Goal: Find specific page/section

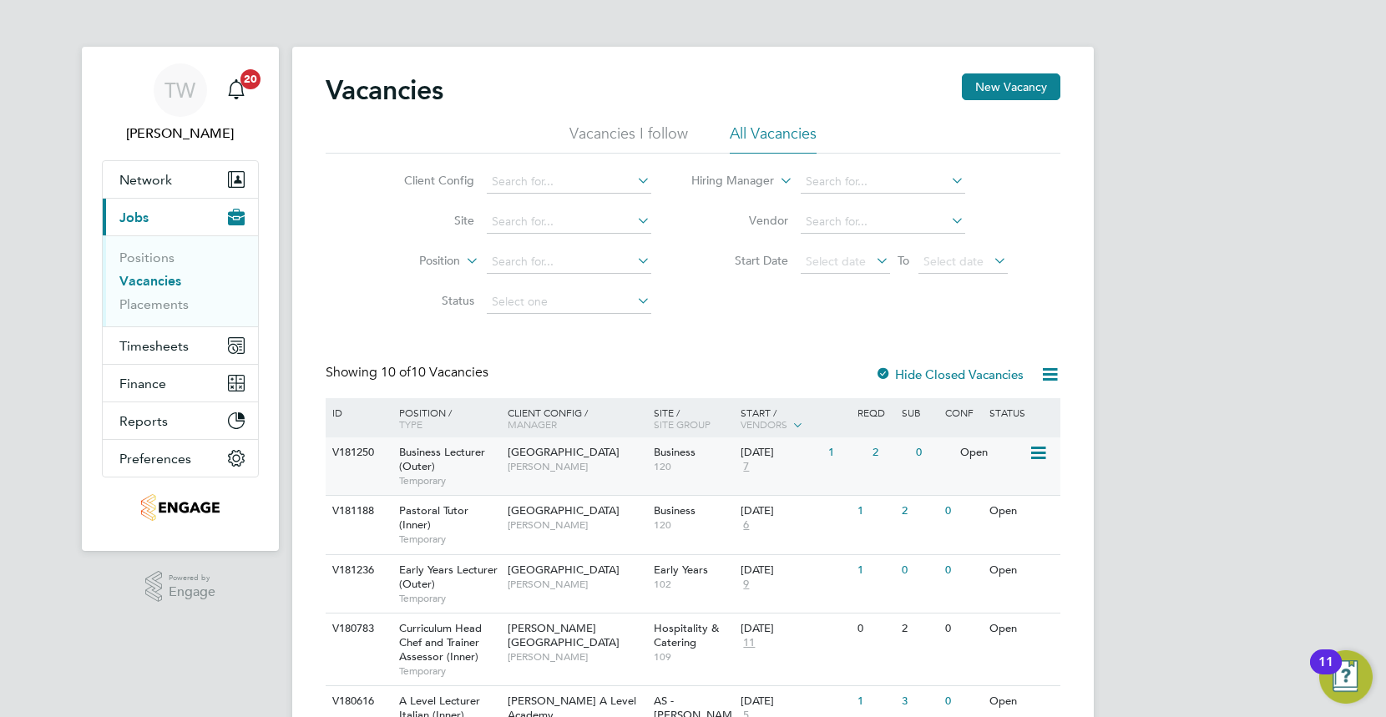
scroll to position [278, 0]
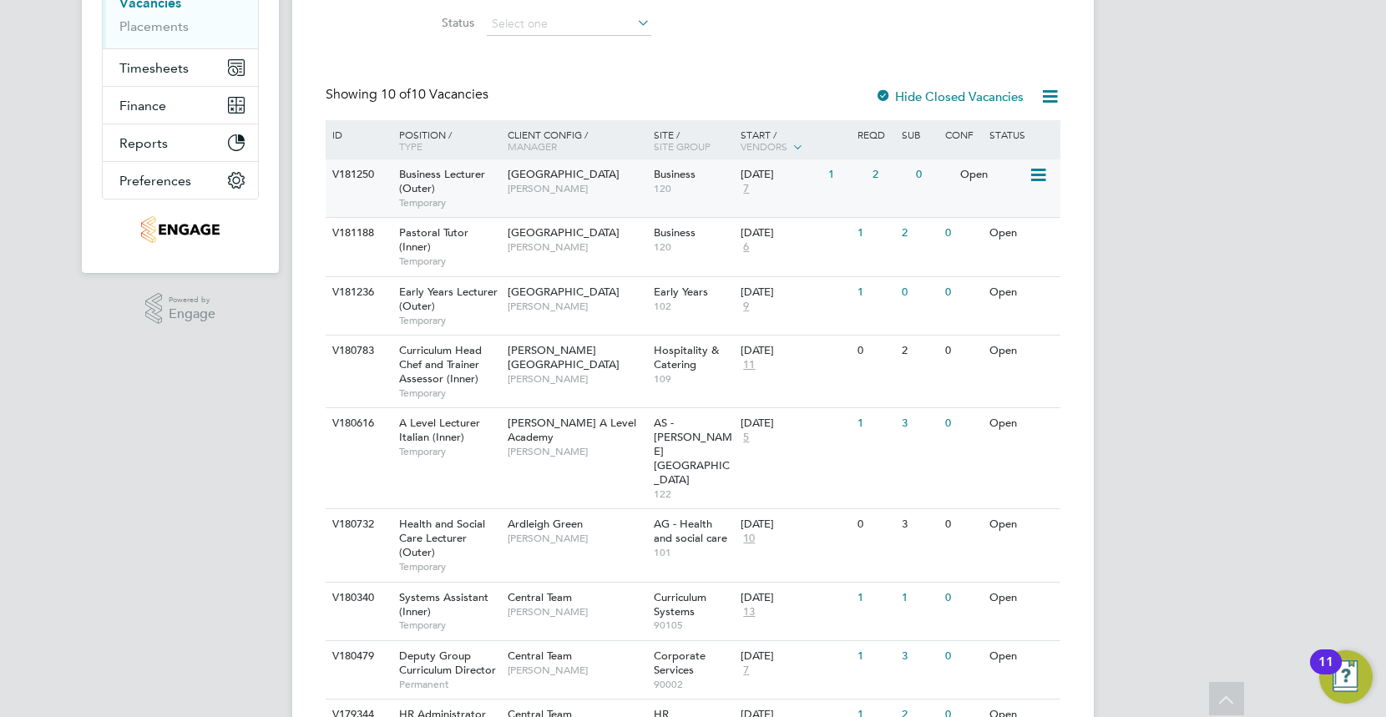
click at [654, 175] on span "Business" at bounding box center [675, 174] width 42 height 14
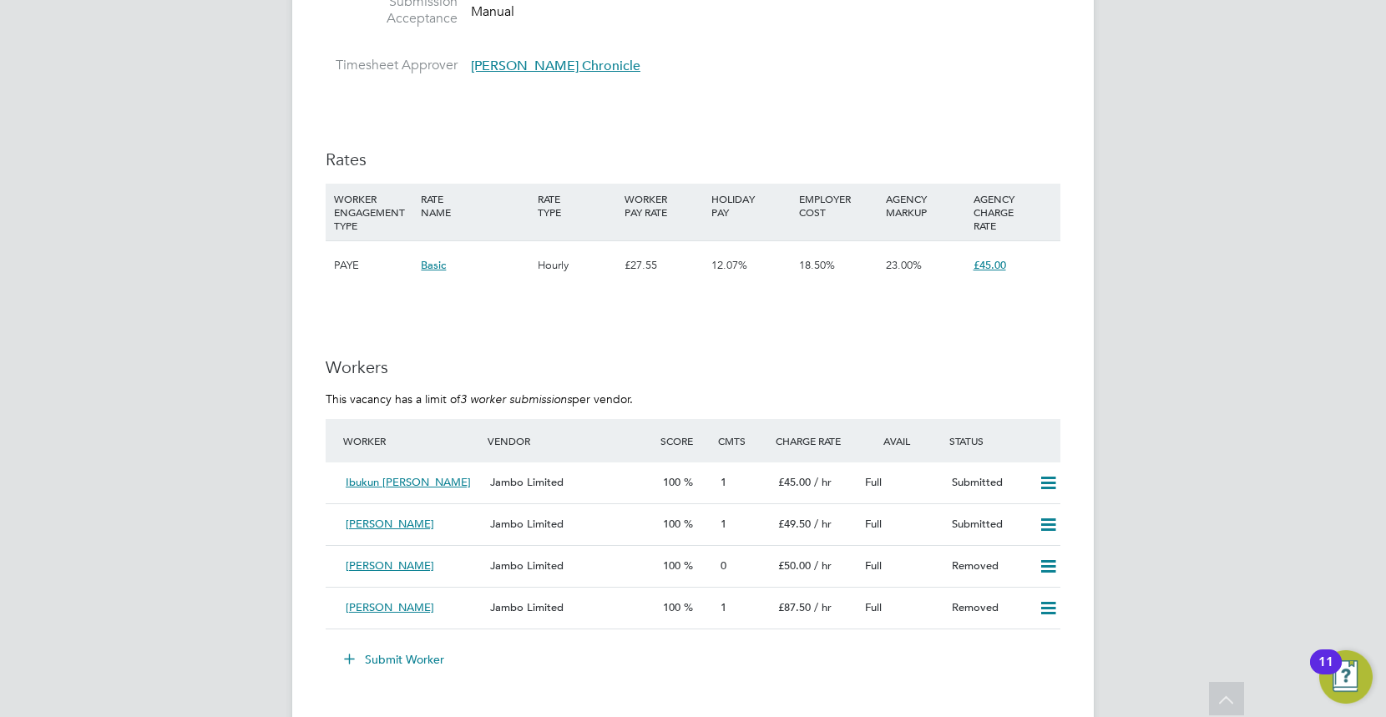
scroll to position [2597, 0]
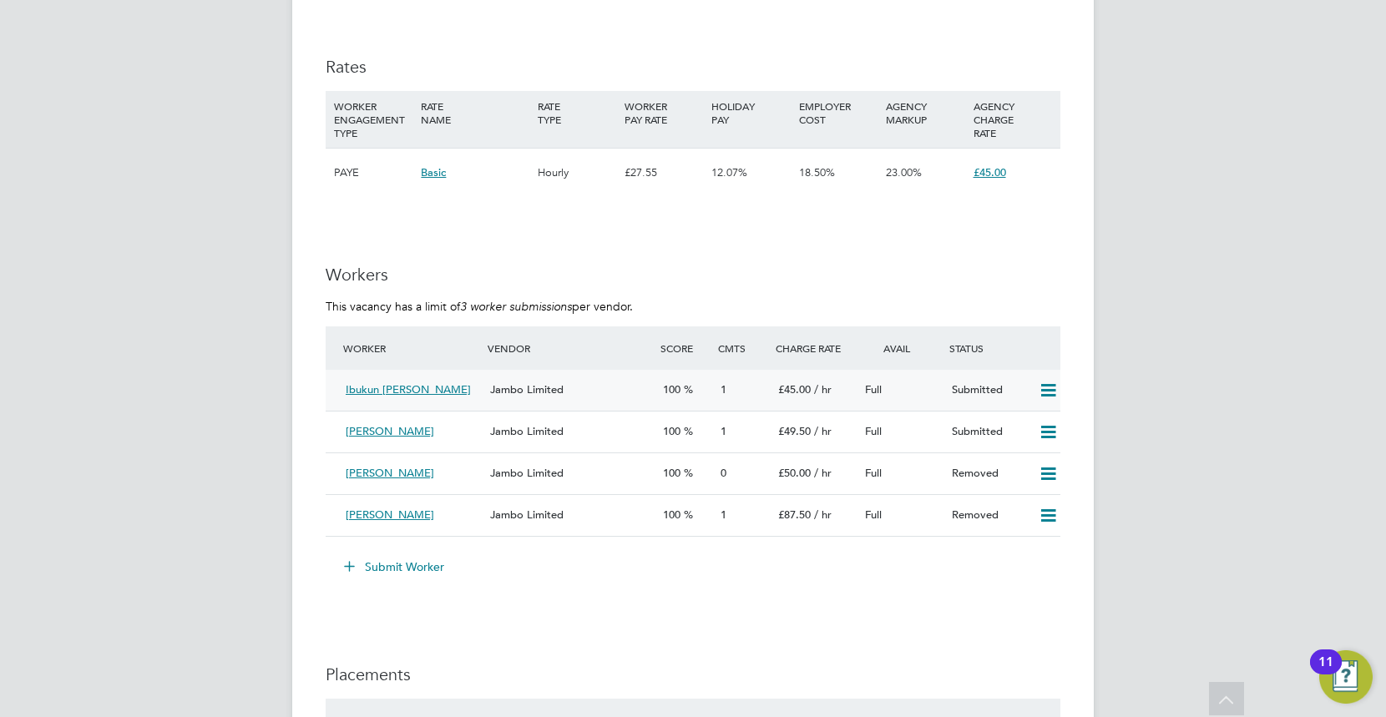
click at [1052, 393] on icon at bounding box center [1048, 390] width 21 height 13
